Goal: Transaction & Acquisition: Purchase product/service

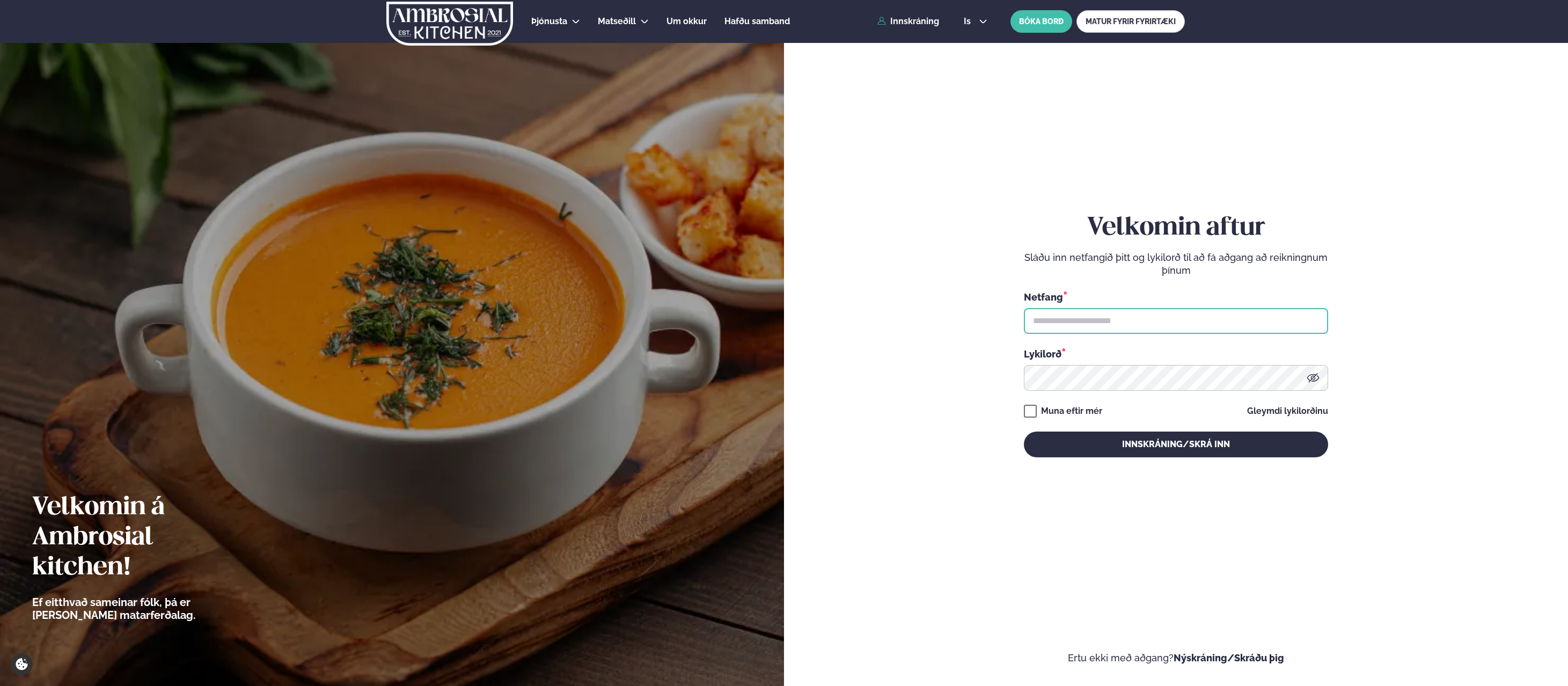
click at [1038, 324] on input "text" at bounding box center [1176, 321] width 304 height 26
type input "**********"
click at [1188, 451] on button "Innskráning/Skrá inn" at bounding box center [1176, 444] width 304 height 26
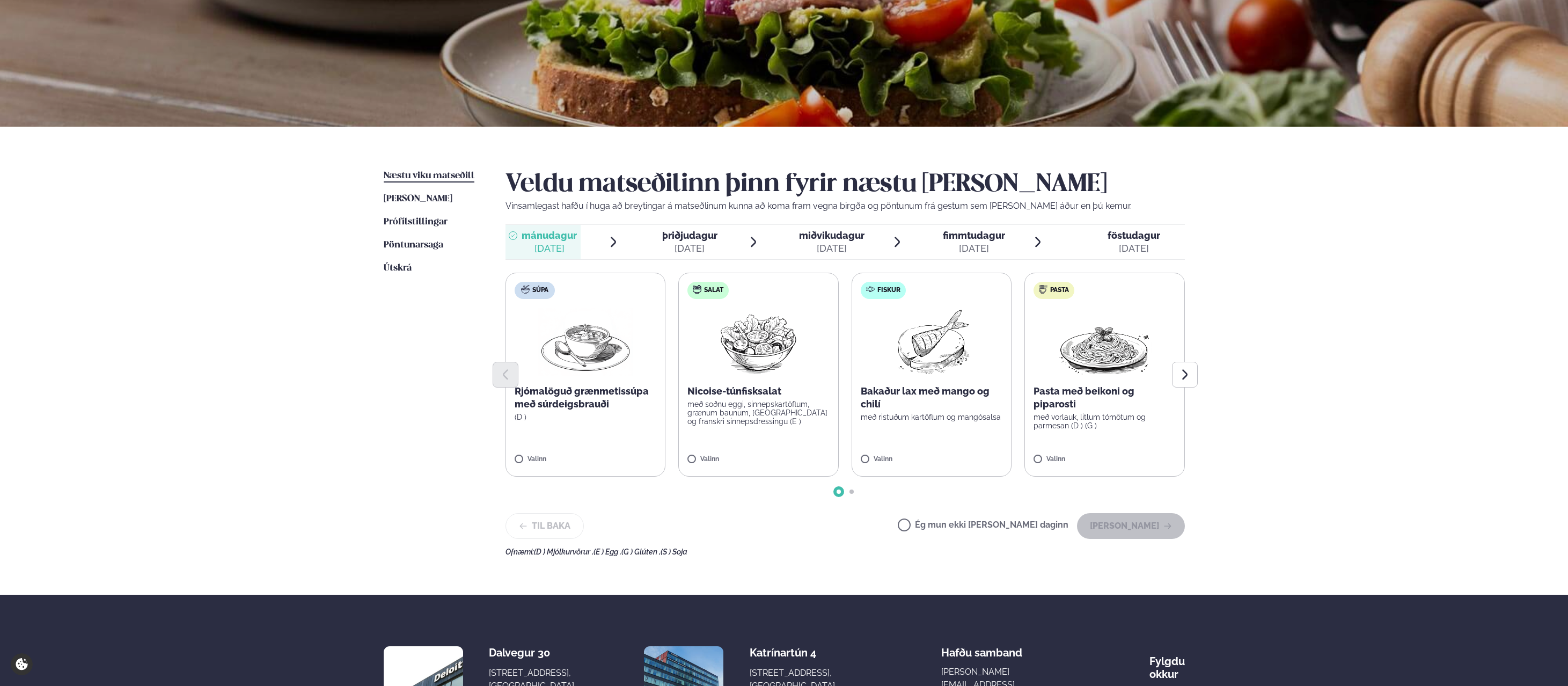
scroll to position [111, 0]
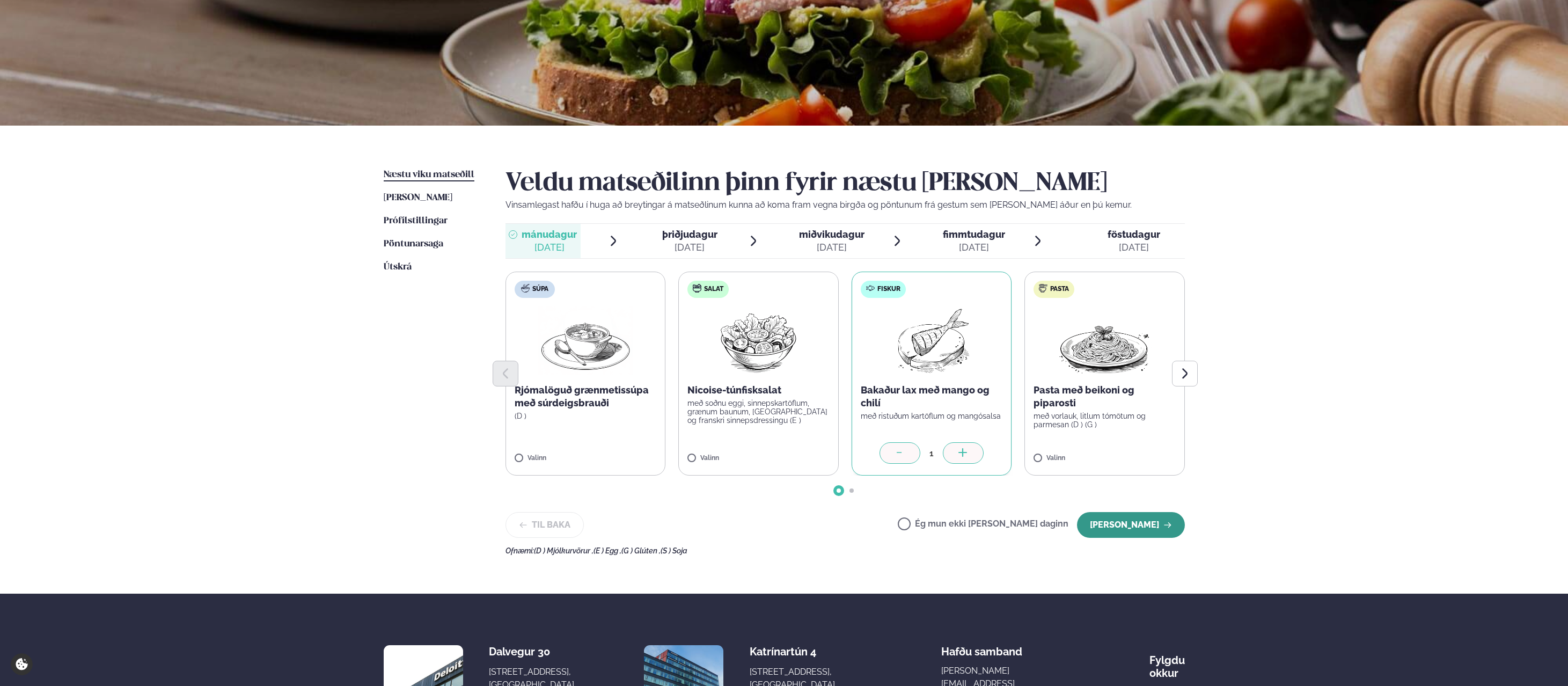
click at [1108, 527] on button "[PERSON_NAME]" at bounding box center [1130, 525] width 108 height 26
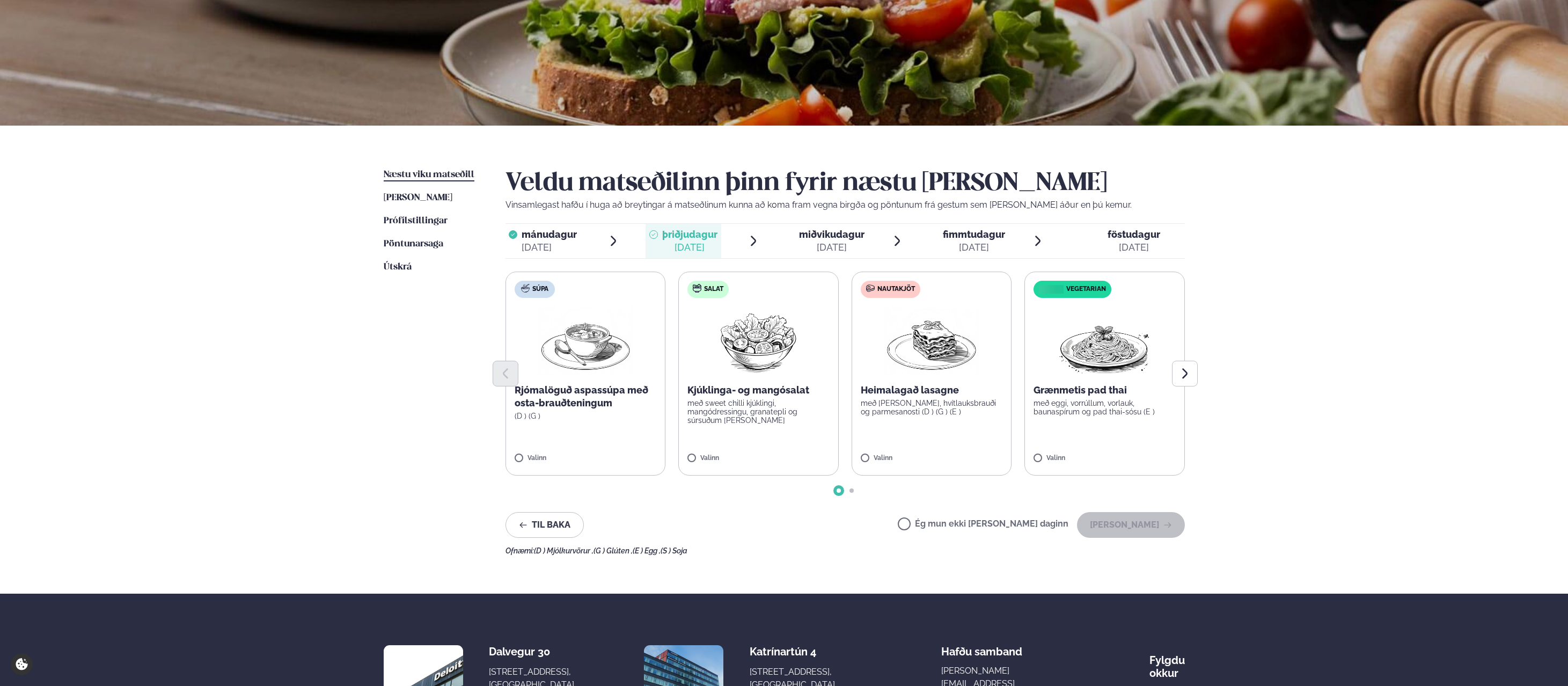
click at [754, 424] on p "með sweet chilli kjúklingi, mangódressingu, granatepli og súrsuðum [PERSON_NAME]" at bounding box center [758, 411] width 142 height 26
click at [1122, 523] on button "[PERSON_NAME]" at bounding box center [1130, 525] width 108 height 26
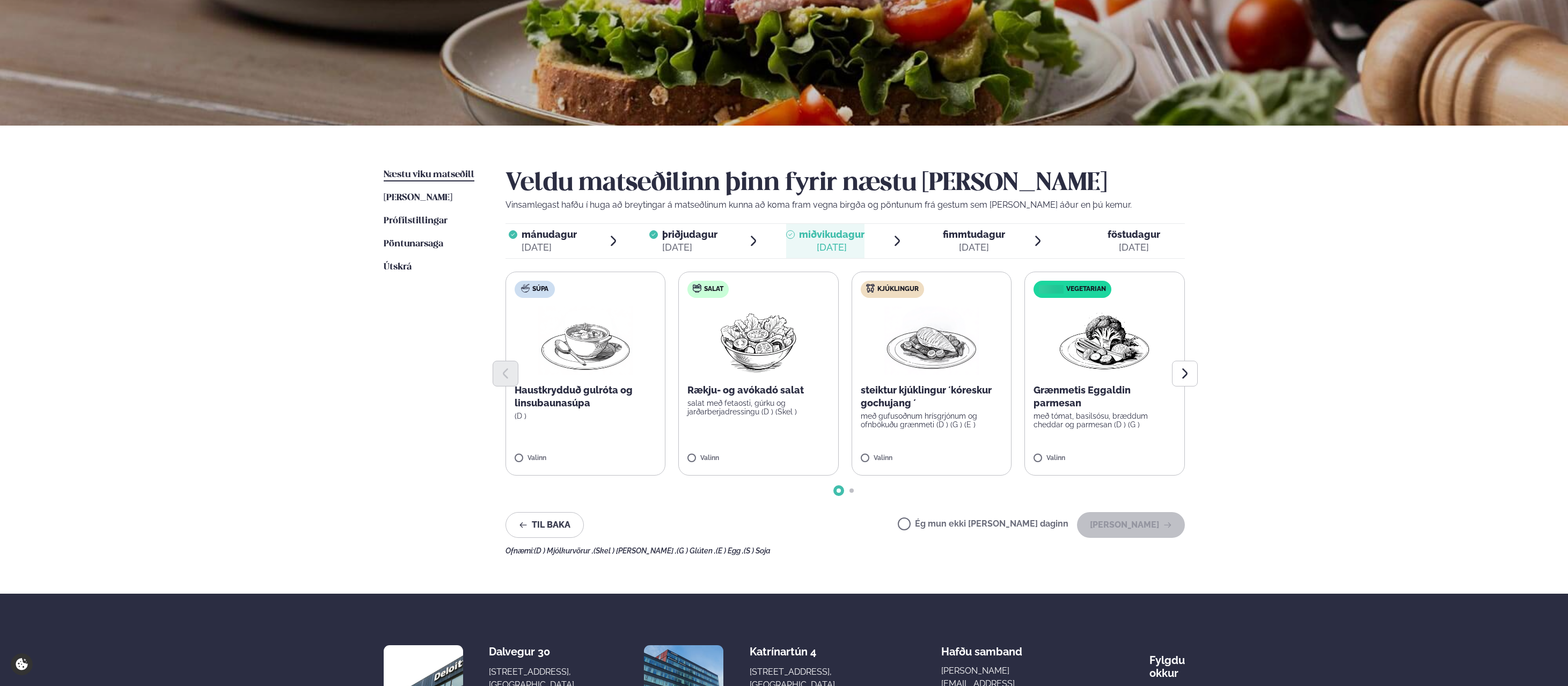
click at [709, 442] on label "Salat Rækju- og avókadó salat salat með fetaosti, gúrku og jarðarberjadressingu…" at bounding box center [758, 373] width 161 height 204
click at [1110, 521] on button "[PERSON_NAME]" at bounding box center [1130, 525] width 108 height 26
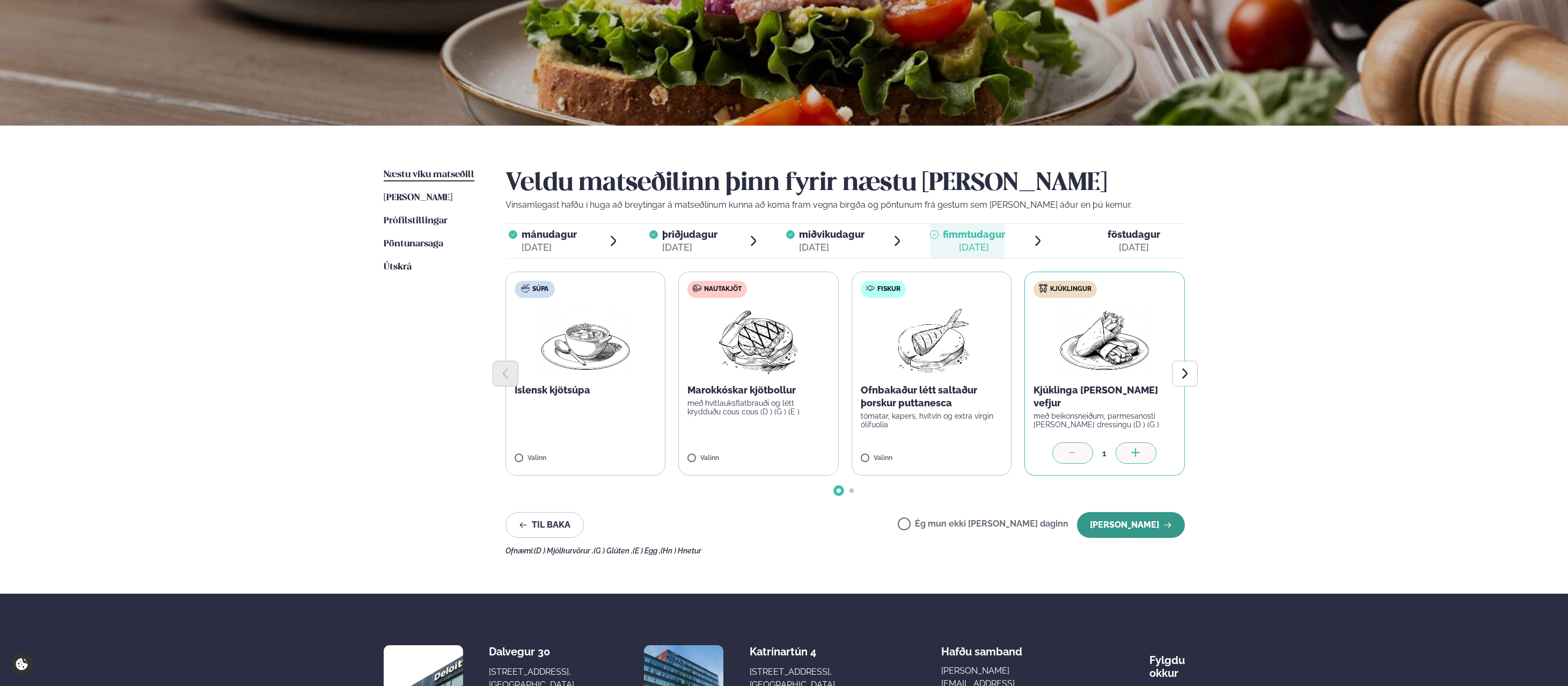
click at [1113, 525] on button "[PERSON_NAME]" at bounding box center [1130, 525] width 108 height 26
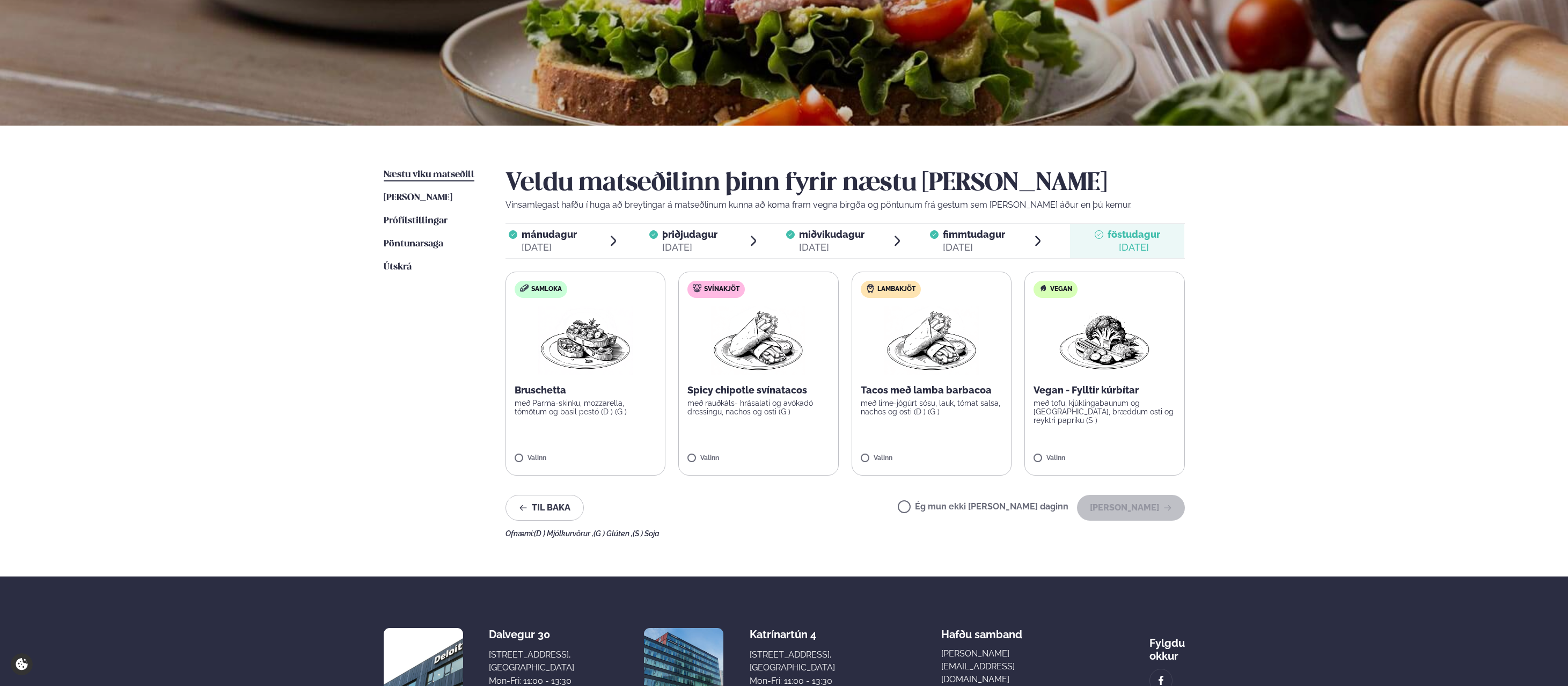
click at [727, 442] on label "Svínakjöt Spicy chipotle svínatacos með rauðkáls- hrásalati og avókadó dressing…" at bounding box center [758, 373] width 161 height 204
click at [1119, 513] on button "[PERSON_NAME]" at bounding box center [1130, 508] width 108 height 26
